Goal: Task Accomplishment & Management: Manage account settings

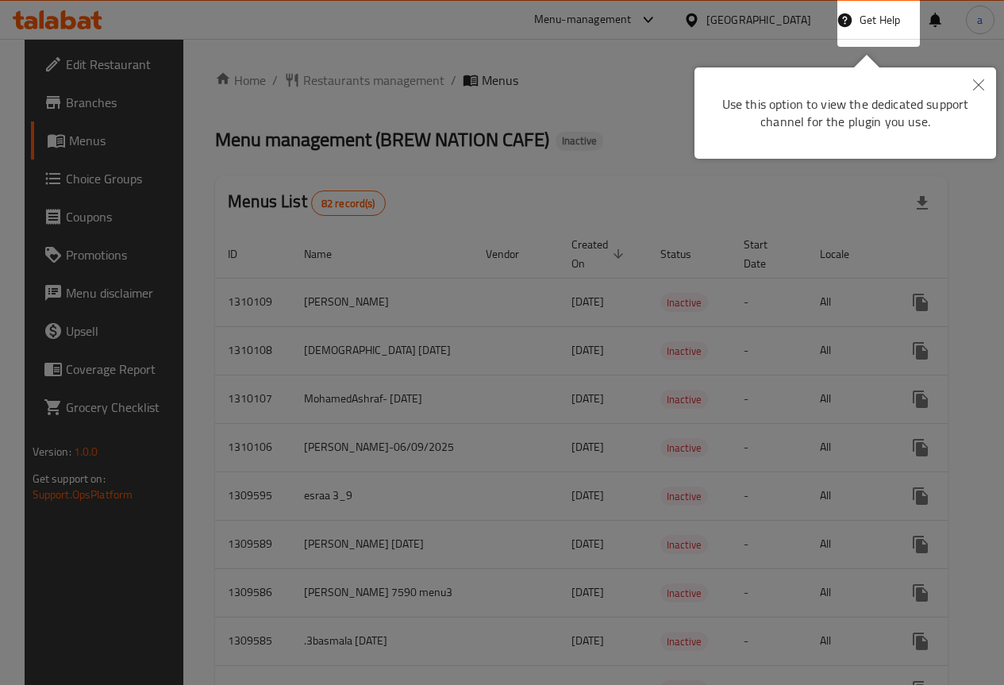
click at [848, 202] on div at bounding box center [502, 342] width 1004 height 685
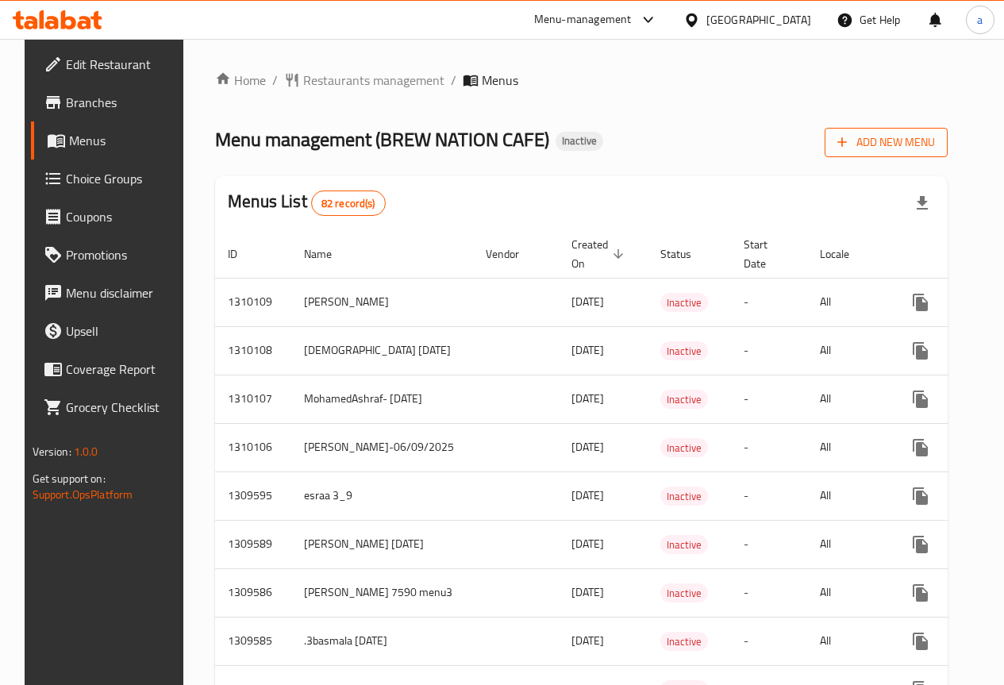
click at [900, 154] on button "Add New Menu" at bounding box center [886, 142] width 123 height 29
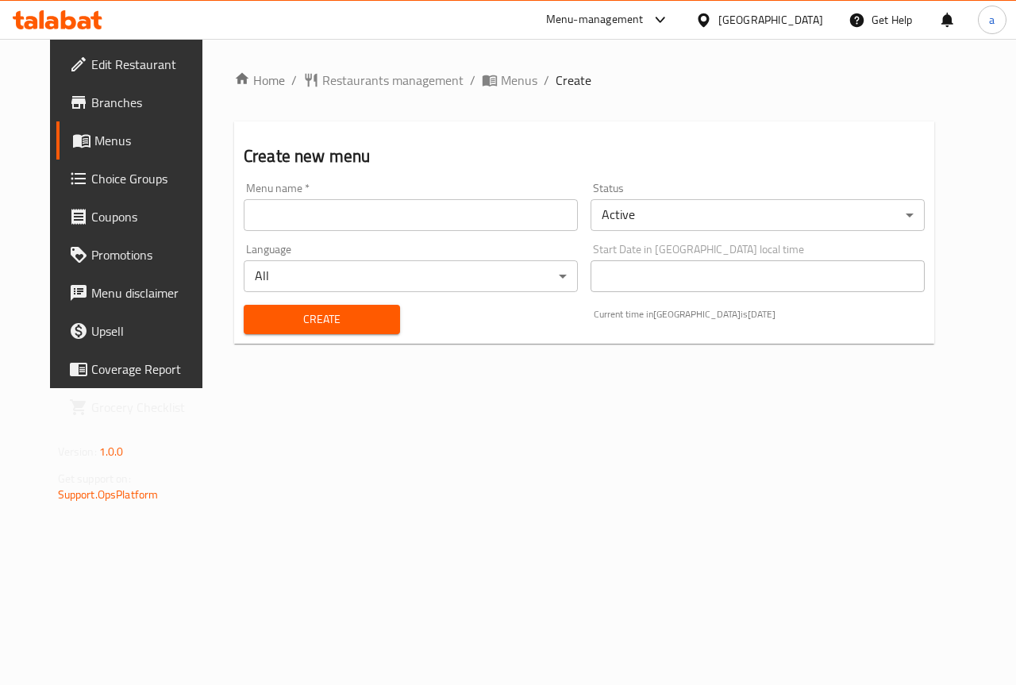
click at [402, 221] on input "text" at bounding box center [411, 215] width 334 height 32
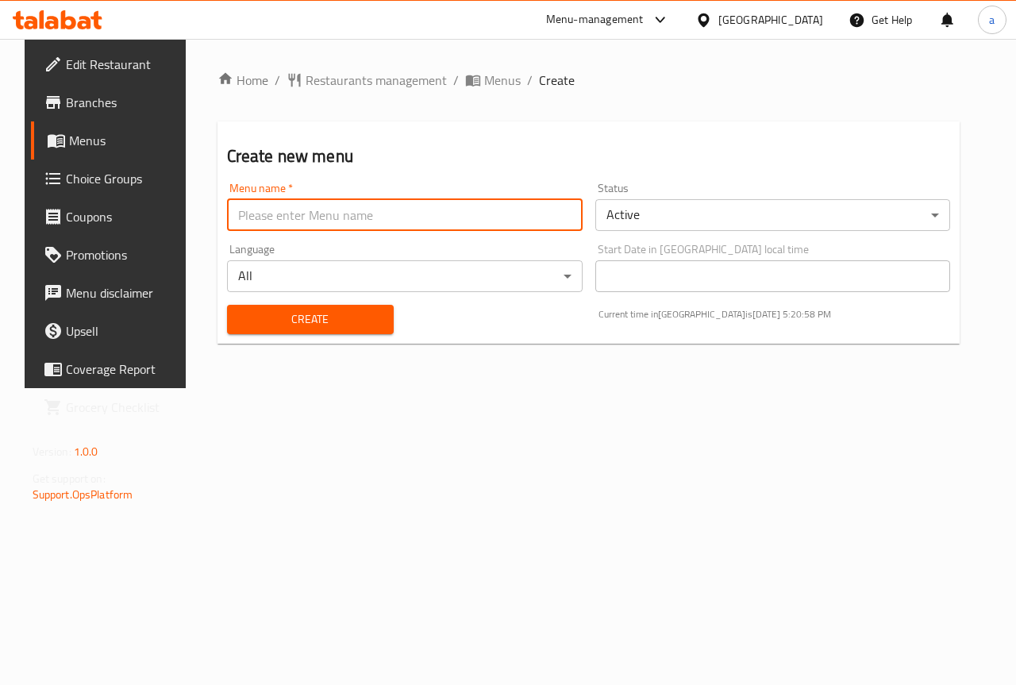
type input "[PERSON_NAME] 2954"
click at [355, 332] on button "Create" at bounding box center [310, 319] width 167 height 29
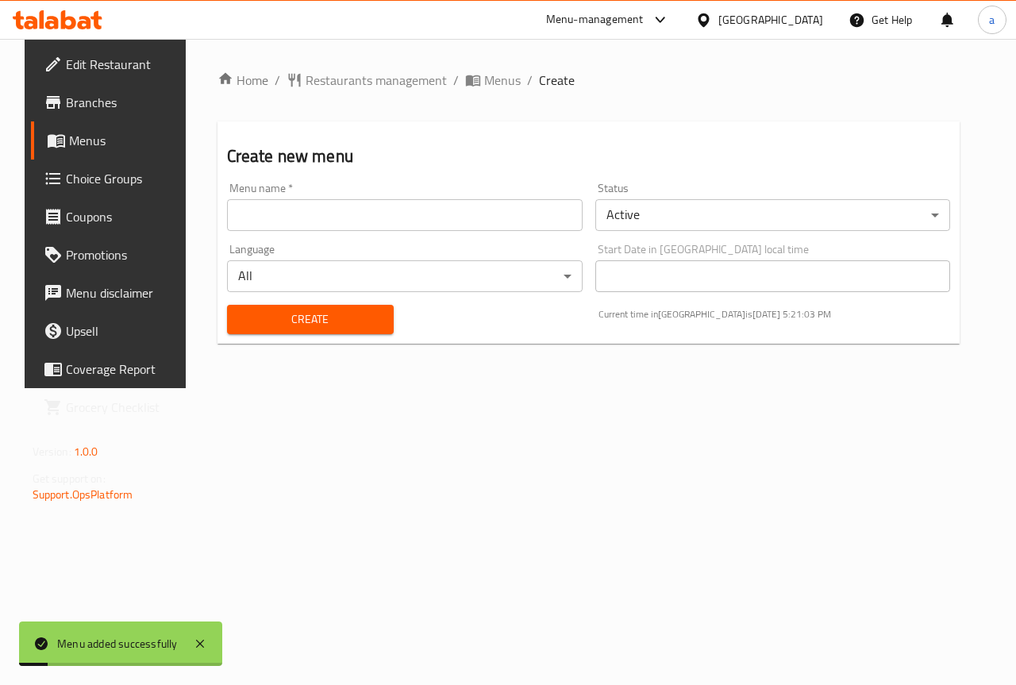
click at [86, 137] on span "Menus" at bounding box center [125, 140] width 113 height 19
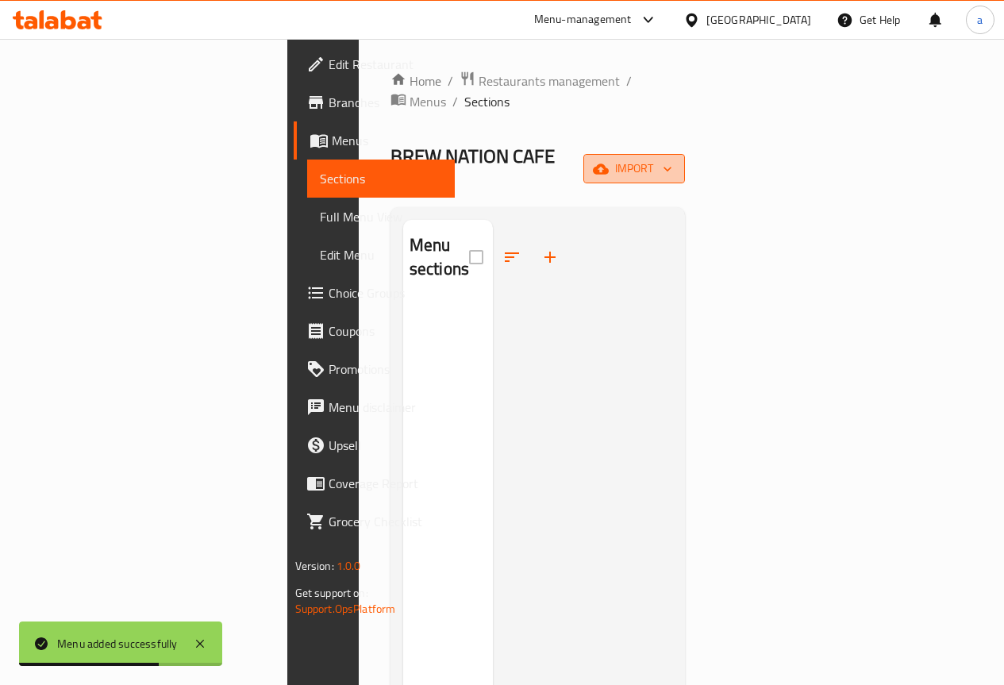
click at [675, 161] on icon "button" at bounding box center [668, 169] width 16 height 16
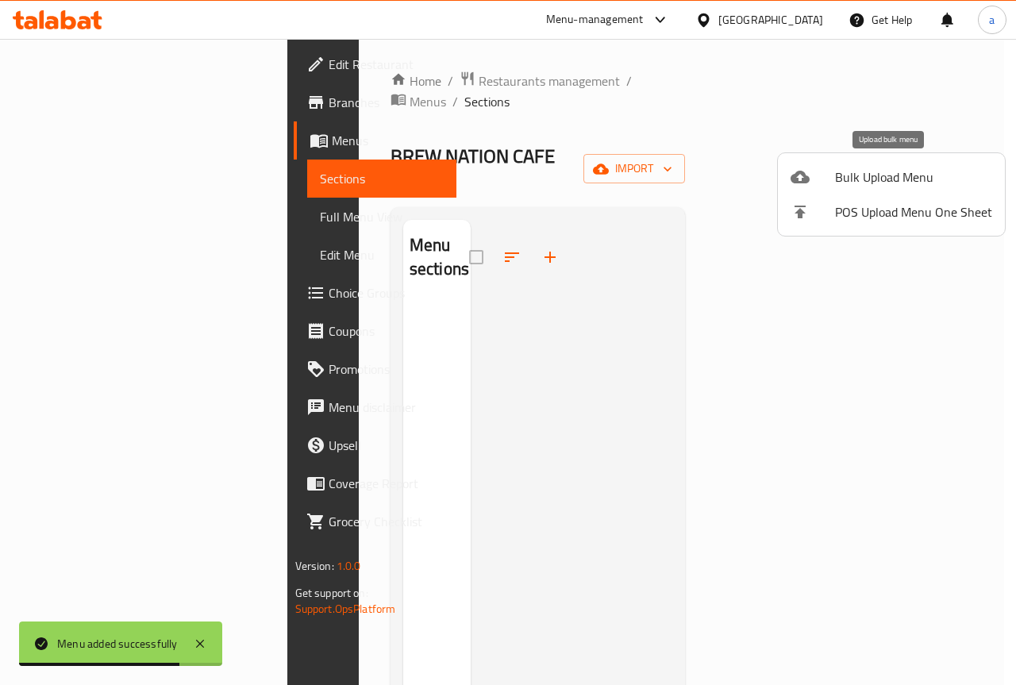
click at [854, 187] on span "Bulk Upload Menu" at bounding box center [913, 176] width 157 height 19
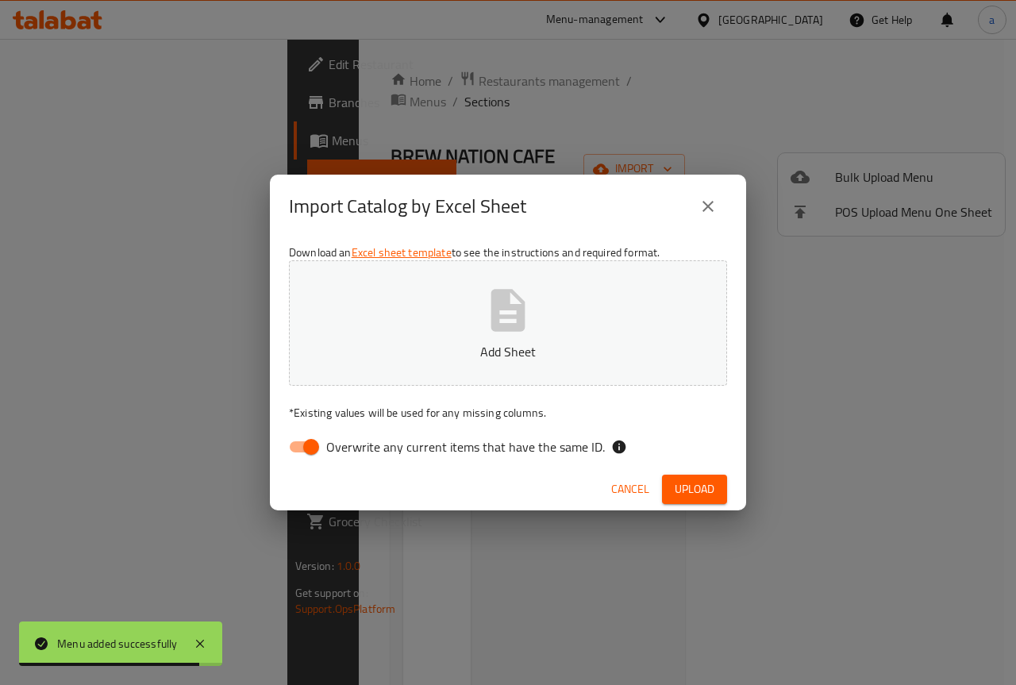
click at [529, 316] on icon "button" at bounding box center [508, 310] width 51 height 51
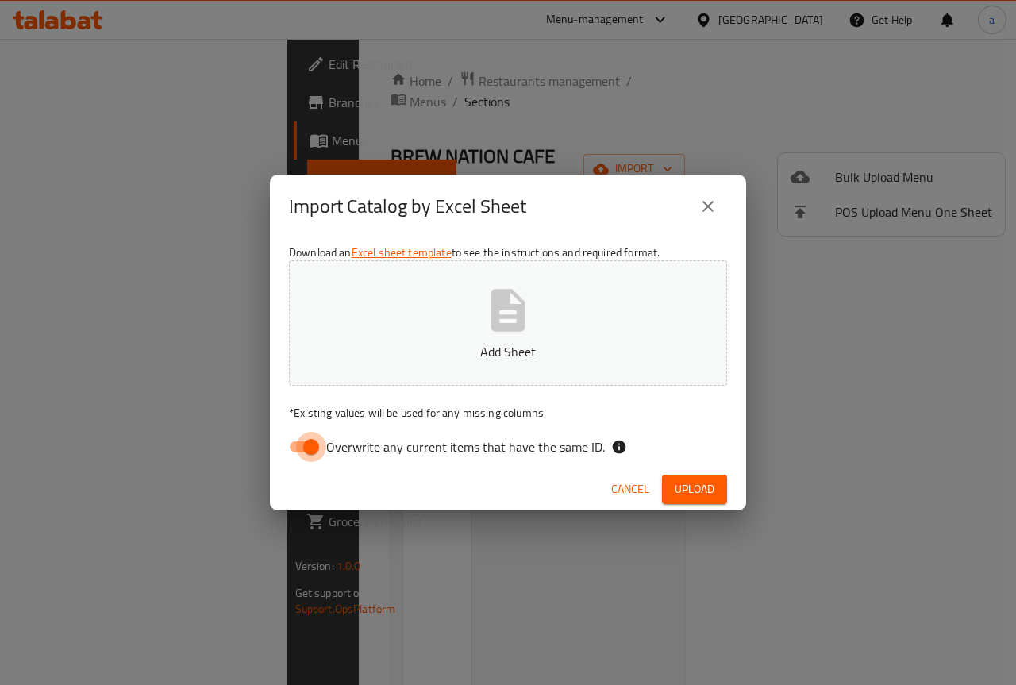
click at [310, 442] on input "Overwrite any current items that have the same ID." at bounding box center [311, 447] width 90 height 30
checkbox input "false"
click at [444, 319] on button "Add Sheet" at bounding box center [508, 322] width 438 height 125
click at [691, 490] on span "Upload" at bounding box center [695, 489] width 40 height 20
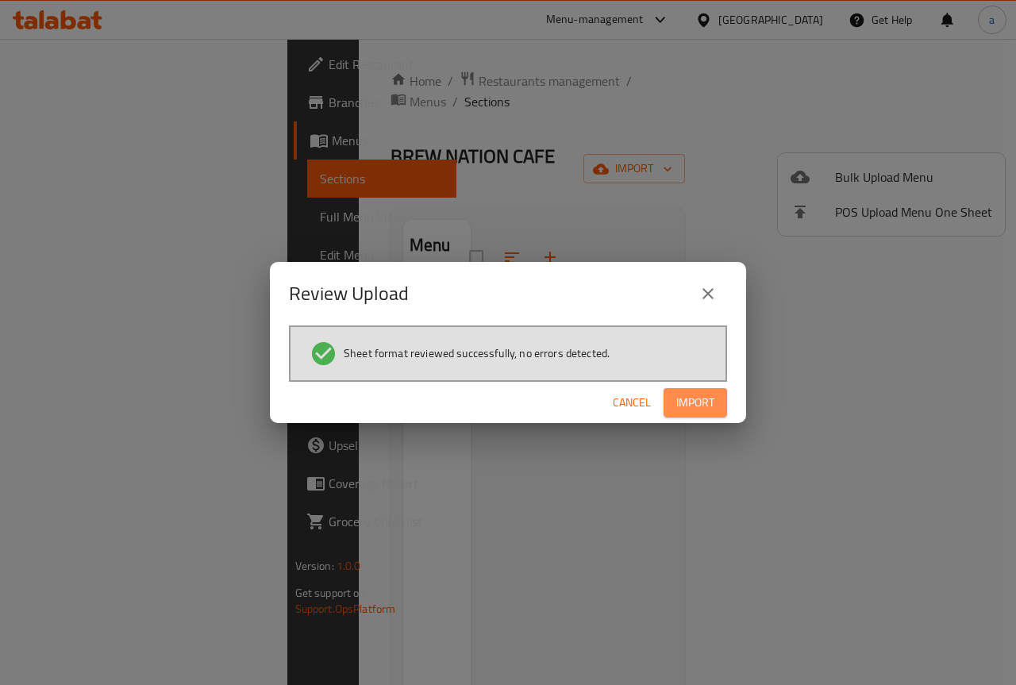
click at [699, 408] on span "Import" at bounding box center [695, 403] width 38 height 20
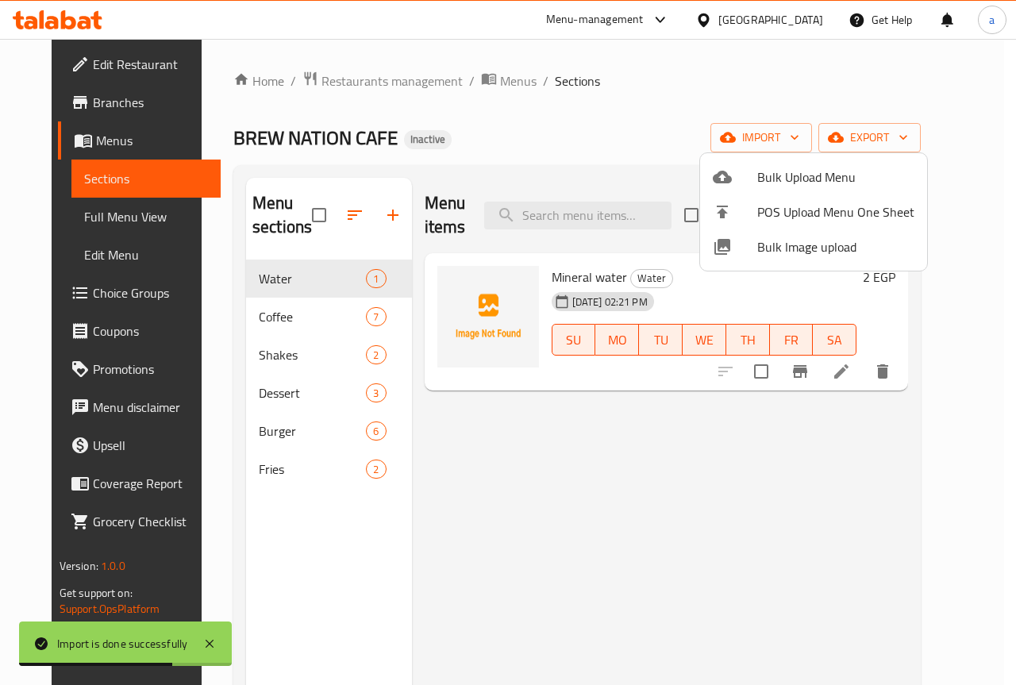
click at [616, 436] on div at bounding box center [508, 342] width 1016 height 685
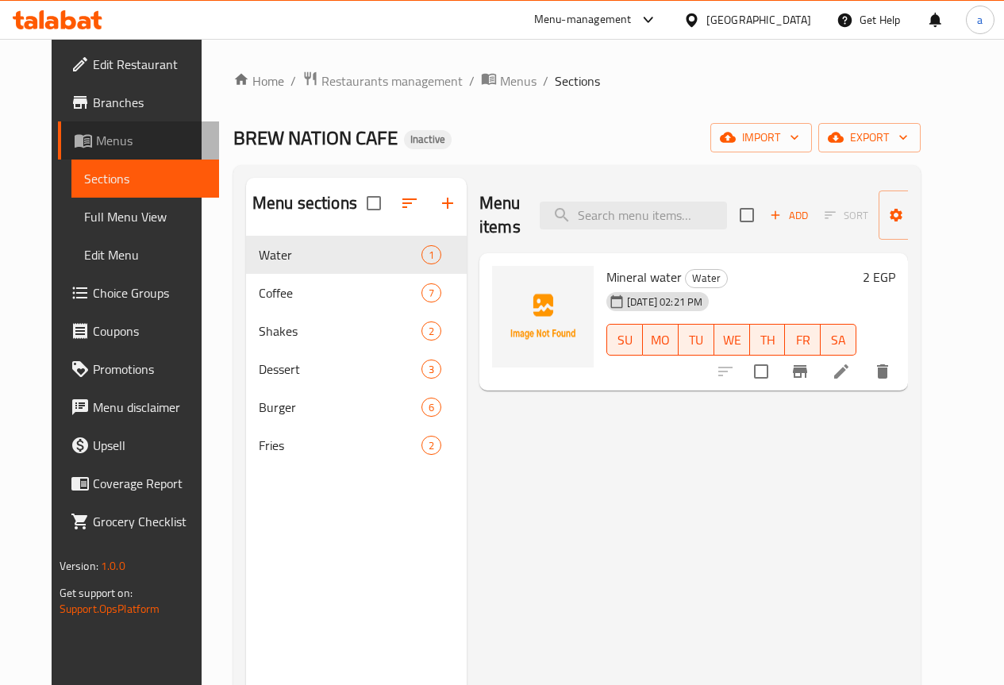
click at [96, 134] on span "Menus" at bounding box center [151, 140] width 110 height 19
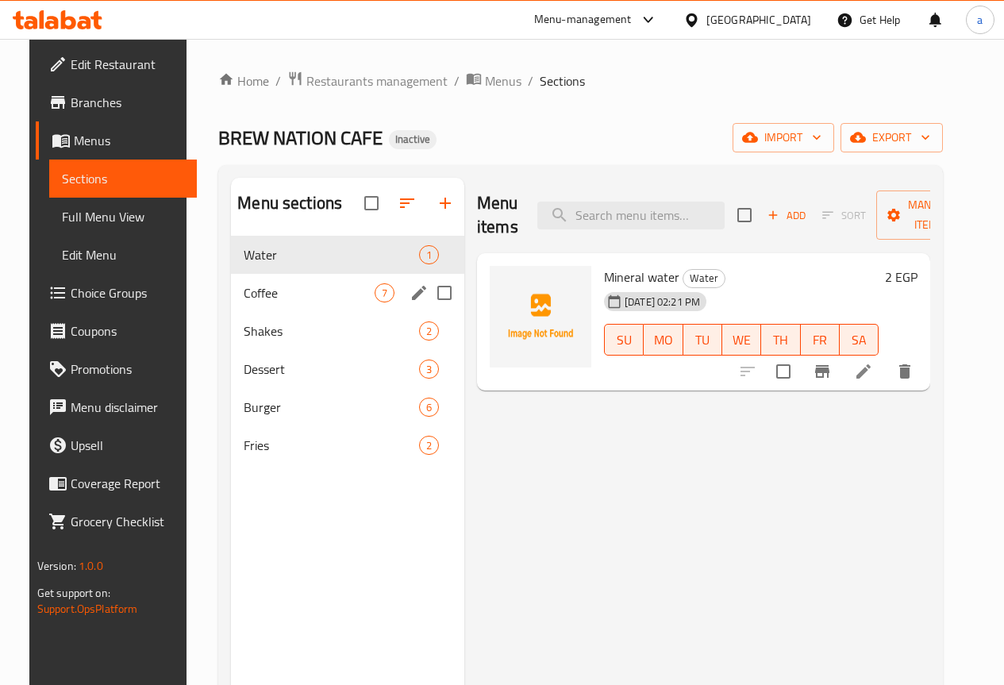
click at [266, 302] on span "Coffee" at bounding box center [309, 292] width 131 height 19
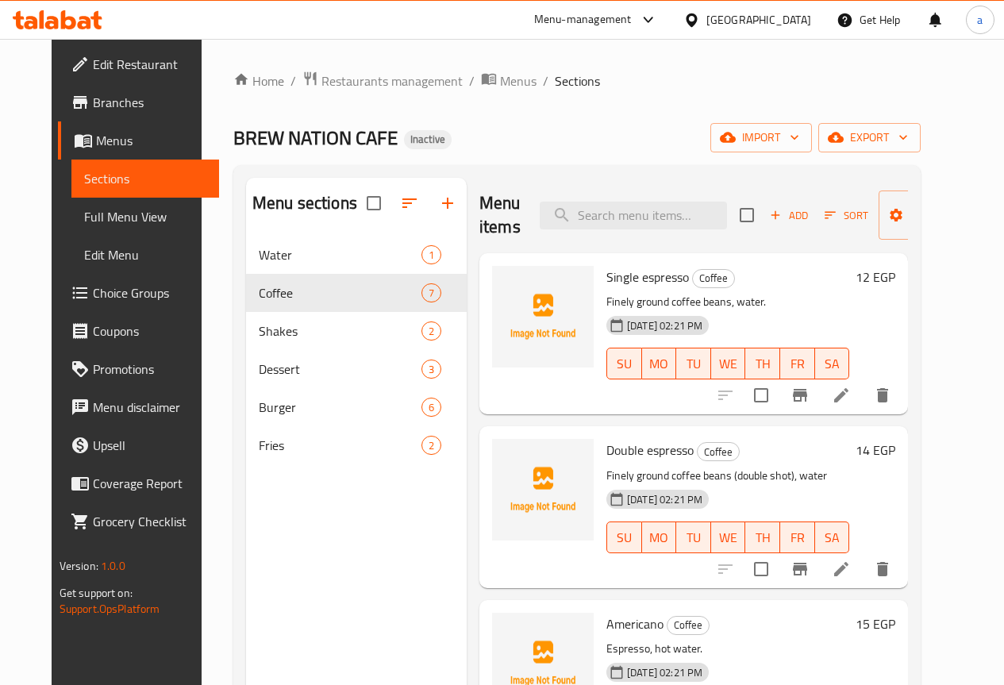
click at [851, 399] on icon at bounding box center [841, 395] width 19 height 19
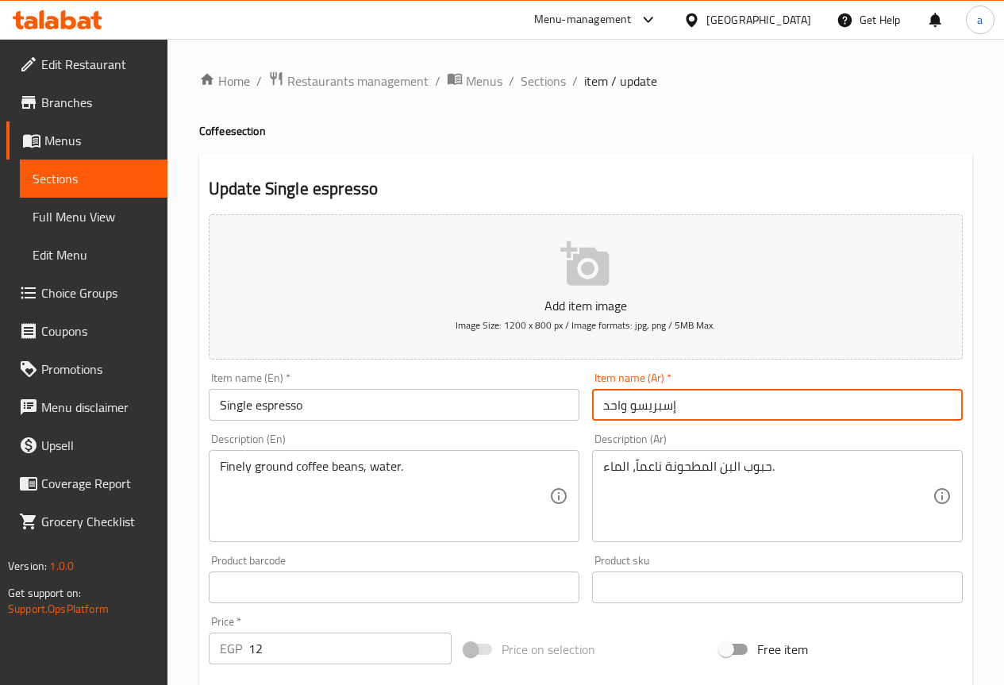
click at [630, 404] on input "إسبريسو واحد" at bounding box center [777, 405] width 371 height 32
drag, startPoint x: 628, startPoint y: 404, endPoint x: 597, endPoint y: 407, distance: 31.1
click at [597, 407] on input "إسبريسو واحد" at bounding box center [777, 405] width 371 height 32
type input "إسبريسو سنجل"
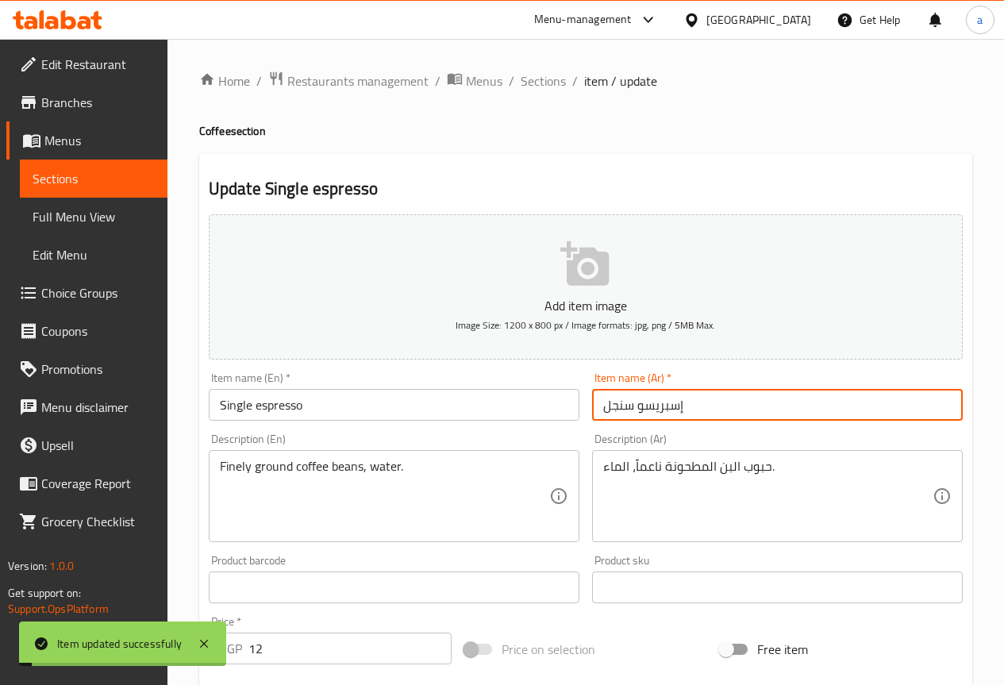
scroll to position [437, 0]
